Goal: Task Accomplishment & Management: Manage account settings

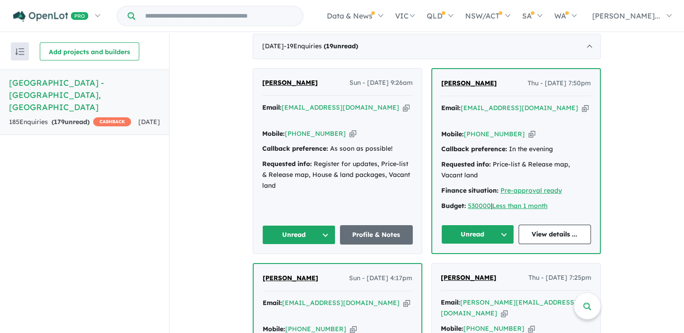
scroll to position [370, 0]
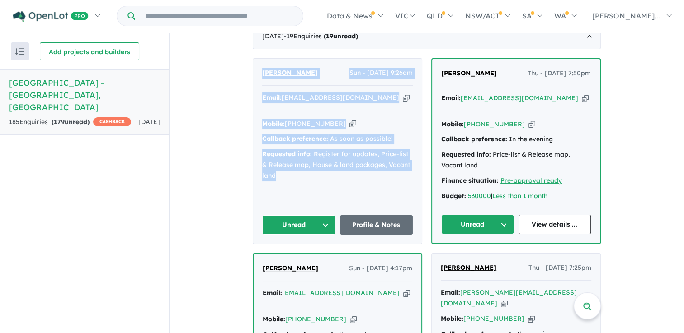
drag, startPoint x: 281, startPoint y: 185, endPoint x: 257, endPoint y: 84, distance: 104.0
click at [257, 84] on div "Justin andrews Sun - 31/08/2025, 9:26am Email: jpandrews_02@optusnet.com.au Cop…" at bounding box center [337, 151] width 169 height 185
drag, startPoint x: 257, startPoint y: 84, endPoint x: 286, endPoint y: 84, distance: 28.9
copy div "Justin andrews Sun - 31/08/2025, 9:26am Email: jpandrews_02@optusnet.com.au Cop…"
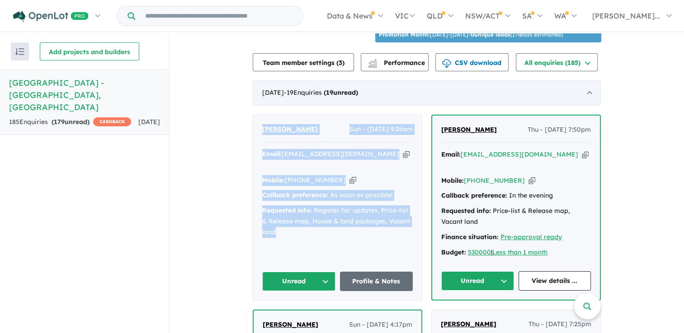
scroll to position [320, 0]
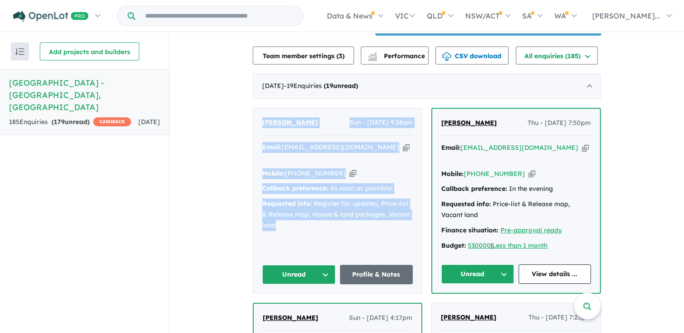
drag, startPoint x: 307, startPoint y: 236, endPoint x: 246, endPoint y: 134, distance: 118.6
drag, startPoint x: 246, startPoint y: 134, endPoint x: 294, endPoint y: 132, distance: 47.9
copy div "Justin andrews Sun - 31/08/2025, 9:26am Email: jpandrews_02@optusnet.com.au Cop…"
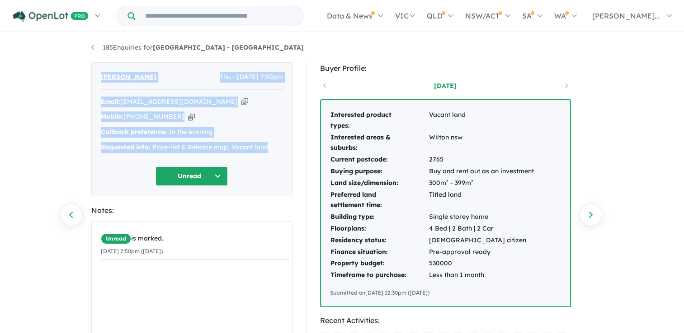
drag, startPoint x: 268, startPoint y: 146, endPoint x: 97, endPoint y: 80, distance: 183.8
click at [97, 80] on div "Sampath Jayasekera Thu - 28/08/2025, 7:50pm Email: sampathj@bigpond.com Copied!…" at bounding box center [191, 128] width 201 height 133
drag, startPoint x: 97, startPoint y: 80, endPoint x: 142, endPoint y: 76, distance: 45.4
copy div "Sampath Jayasekera Thu - 28/08/2025, 7:50pm Email: sampathj@bigpond.com Copied!…"
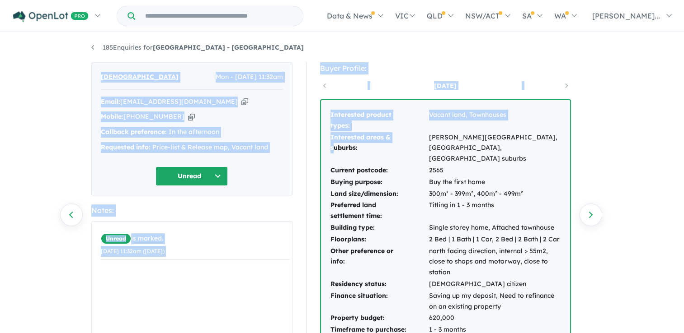
drag, startPoint x: 331, startPoint y: 151, endPoint x: 98, endPoint y: 82, distance: 243.1
drag, startPoint x: 98, startPoint y: 82, endPoint x: 110, endPoint y: 75, distance: 13.8
copy div "Ayra Islam Mon - 11/08/2025, 11:32am Email: ayra.islam83@gmail.com Copied! Mobi…"
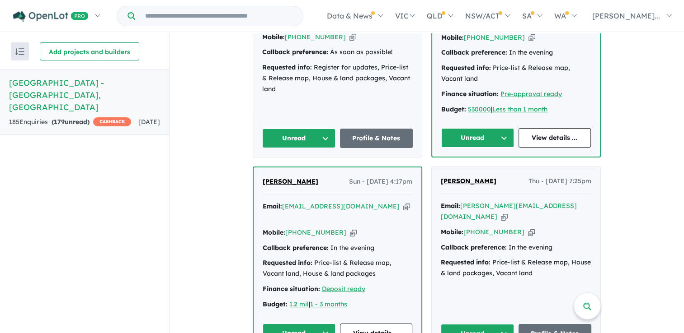
scroll to position [526, 0]
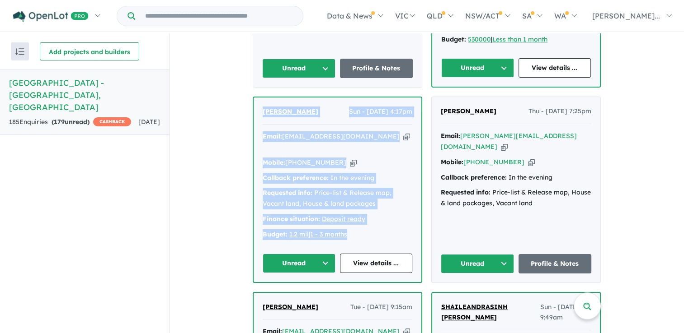
drag, startPoint x: 371, startPoint y: 225, endPoint x: 258, endPoint y: 106, distance: 163.7
click at [258, 106] on div "Abi Arun Sun - 24/08/2025, 4:17pm Email: abs.abs105@gmail.com Copied! Mobile: +…" at bounding box center [338, 190] width 168 height 184
drag, startPoint x: 258, startPoint y: 106, endPoint x: 276, endPoint y: 112, distance: 18.1
copy div "Abi Arun Sun - 24/08/2025, 4:17pm Email: abs.abs105@gmail.com Copied! Mobile: +…"
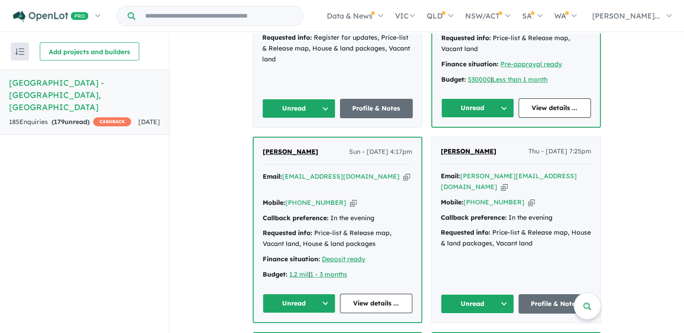
scroll to position [503, 0]
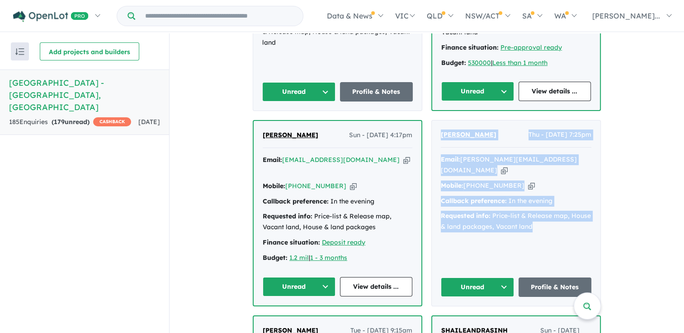
drag, startPoint x: 526, startPoint y: 207, endPoint x: 434, endPoint y: 126, distance: 122.0
click at [434, 126] on div "Dharmesh Parekh Thu - 21/08/2025, 7:25pm Email: d.parekh@hotmail.com Copied! Mo…" at bounding box center [516, 213] width 169 height 185
drag, startPoint x: 434, startPoint y: 126, endPoint x: 447, endPoint y: 131, distance: 14.2
copy div "Dharmesh Parekh Thu - 21/08/2025, 7:25pm Email: d.parekh@hotmail.com Copied! Mo…"
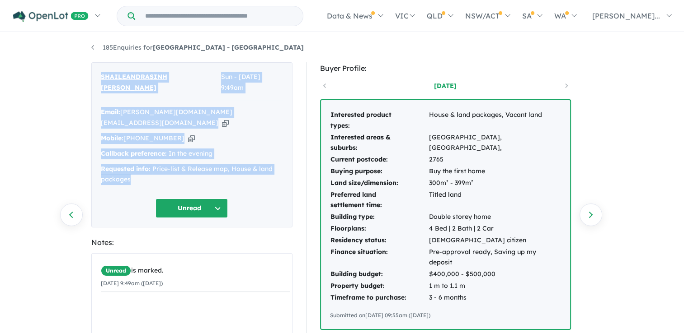
drag, startPoint x: 146, startPoint y: 163, endPoint x: 98, endPoint y: 77, distance: 98.3
click at [98, 77] on div "SHAILEANDRASINH [PERSON_NAME] Sun - [DATE] 9:49am Email: [PERSON_NAME][DOMAIN_N…" at bounding box center [191, 144] width 201 height 165
drag, startPoint x: 98, startPoint y: 77, endPoint x: 114, endPoint y: 76, distance: 15.9
copy div "SHAILEANDRASINH [PERSON_NAME] Sun - [DATE] 9:49am Email: [PERSON_NAME][DOMAIN_N…"
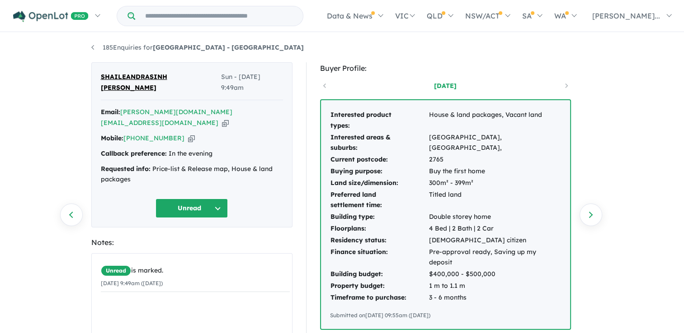
drag, startPoint x: 217, startPoint y: 250, endPoint x: 218, endPoint y: 208, distance: 41.6
click at [217, 263] on li "Unread is marked. [DATE] 9:49am ([DATE])" at bounding box center [195, 277] width 189 height 29
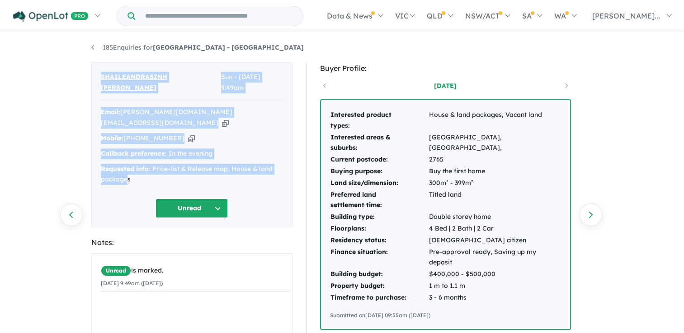
drag, startPoint x: 128, startPoint y: 159, endPoint x: 88, endPoint y: 80, distance: 88.5
drag, startPoint x: 88, startPoint y: 80, endPoint x: 153, endPoint y: 77, distance: 64.7
copy div "SHAILEANDRASINH [PERSON_NAME] Sun - [DATE] 9:49am Email: [PERSON_NAME][DOMAIN_N…"
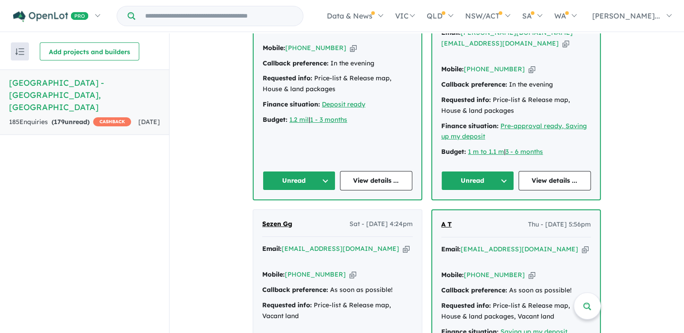
scroll to position [810, 0]
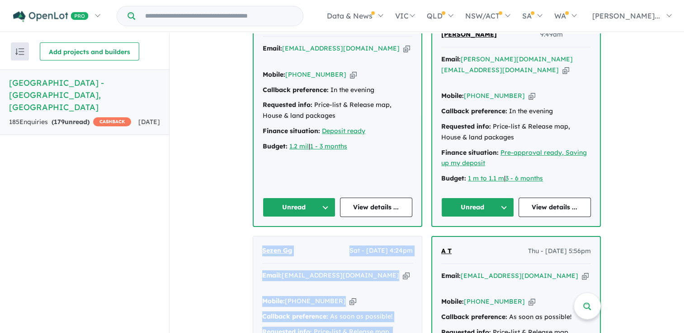
drag, startPoint x: 333, startPoint y: 314, endPoint x: 250, endPoint y: 209, distance: 133.2
click at [253, 237] on div "Sezen Gg Sat - [DATE] 4:24pm Email: [EMAIL_ADDRESS][DOMAIN_NAME] Copied! Mobile…" at bounding box center [337, 335] width 169 height 196
drag, startPoint x: 250, startPoint y: 209, endPoint x: 291, endPoint y: 212, distance: 40.3
copy div "Sezen Gg Sat - [DATE] 4:24pm Email: [EMAIL_ADDRESS][DOMAIN_NAME] Copied! Mobile…"
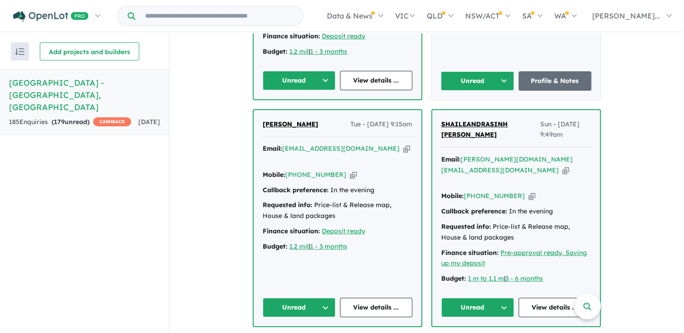
scroll to position [713, 0]
